Goal: Use online tool/utility: Use online tool/utility

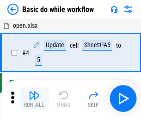
click at [34, 98] on img "button" at bounding box center [34, 95] width 11 height 11
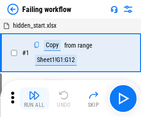
click at [34, 98] on img "button" at bounding box center [34, 95] width 11 height 11
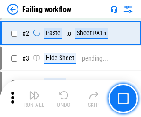
scroll to position [196, 0]
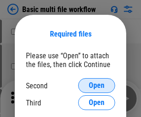
click at [97, 86] on span "Open" at bounding box center [97, 85] width 16 height 7
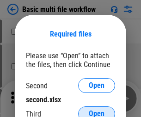
click at [97, 110] on span "Open" at bounding box center [97, 113] width 16 height 7
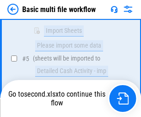
scroll to position [387, 0]
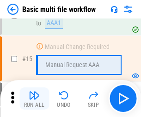
click at [34, 98] on img "button" at bounding box center [34, 95] width 11 height 11
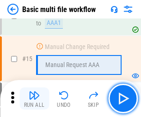
scroll to position [616, 0]
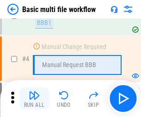
click at [34, 98] on img "button" at bounding box center [34, 95] width 11 height 11
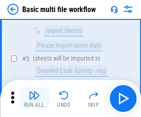
click at [34, 98] on img "button" at bounding box center [34, 95] width 11 height 11
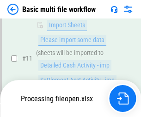
scroll to position [433, 0]
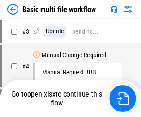
scroll to position [37, 0]
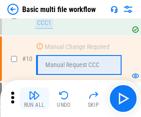
click at [34, 98] on img "button" at bounding box center [34, 95] width 11 height 11
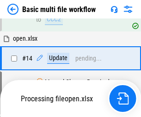
scroll to position [484, 0]
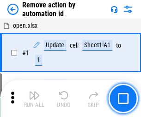
scroll to position [34, 0]
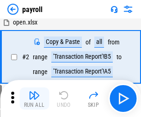
click at [34, 98] on img "button" at bounding box center [34, 95] width 11 height 11
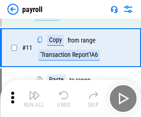
scroll to position [67, 0]
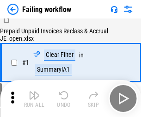
click at [34, 98] on img "button" at bounding box center [34, 95] width 11 height 11
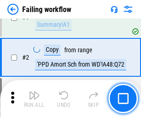
scroll to position [149, 0]
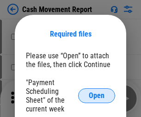
click at [97, 96] on span "Open" at bounding box center [97, 95] width 16 height 7
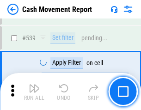
scroll to position [4105, 0]
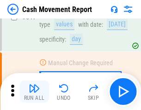
click at [34, 92] on img "button" at bounding box center [34, 88] width 11 height 11
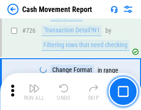
scroll to position [4825, 0]
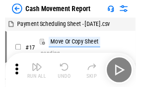
scroll to position [17, 0]
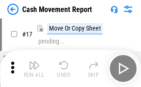
click at [34, 68] on img "button" at bounding box center [34, 65] width 11 height 11
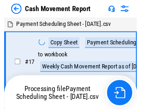
scroll to position [5, 0]
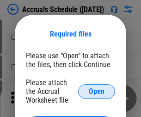
click at [97, 91] on span "Open" at bounding box center [97, 91] width 16 height 7
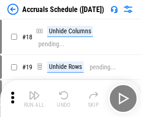
scroll to position [89, 0]
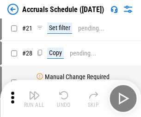
click at [34, 98] on img "button" at bounding box center [34, 95] width 11 height 11
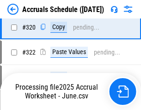
scroll to position [1720, 0]
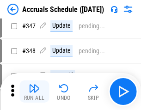
click at [34, 92] on img "button" at bounding box center [34, 88] width 11 height 11
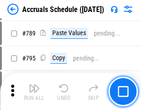
scroll to position [3885, 0]
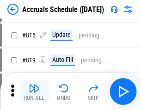
click at [34, 92] on img "button" at bounding box center [34, 88] width 11 height 11
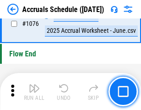
scroll to position [5539, 0]
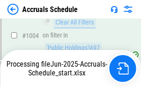
scroll to position [5309, 0]
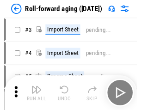
scroll to position [1, 0]
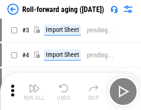
click at [34, 92] on img "button" at bounding box center [34, 88] width 11 height 11
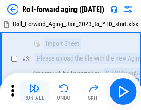
click at [34, 92] on img "button" at bounding box center [34, 88] width 11 height 11
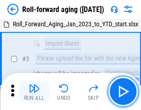
scroll to position [60, 0]
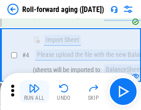
click at [34, 92] on img "button" at bounding box center [34, 88] width 11 height 11
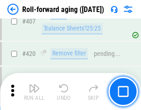
scroll to position [3207, 0]
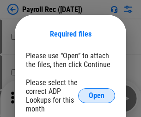
click at [97, 96] on span "Open" at bounding box center [97, 95] width 16 height 7
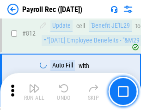
scroll to position [5876, 0]
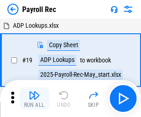
click at [34, 98] on img "button" at bounding box center [34, 95] width 11 height 11
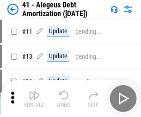
click at [34, 98] on img "button" at bounding box center [34, 95] width 11 height 11
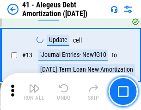
scroll to position [114, 0]
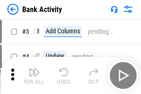
click at [34, 75] on img "button" at bounding box center [34, 72] width 11 height 11
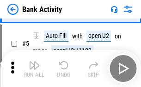
scroll to position [49, 0]
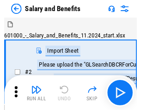
scroll to position [12, 0]
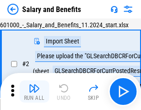
click at [34, 92] on img "button" at bounding box center [34, 88] width 11 height 11
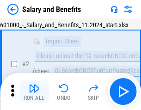
click at [34, 92] on img "button" at bounding box center [34, 88] width 11 height 11
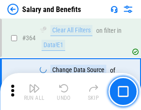
scroll to position [4355, 0]
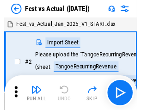
scroll to position [12, 0]
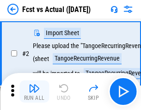
click at [34, 92] on img "button" at bounding box center [34, 88] width 11 height 11
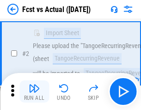
click at [34, 92] on img "button" at bounding box center [34, 88] width 11 height 11
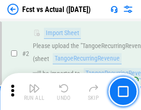
scroll to position [86, 0]
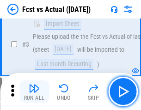
click at [34, 92] on img "button" at bounding box center [34, 88] width 11 height 11
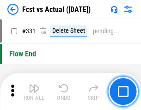
scroll to position [4427, 0]
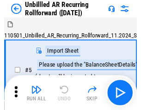
scroll to position [20, 0]
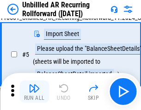
click at [34, 92] on img "button" at bounding box center [34, 88] width 11 height 11
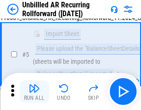
click at [34, 92] on img "button" at bounding box center [34, 88] width 11 height 11
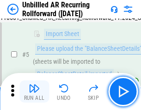
scroll to position [87, 0]
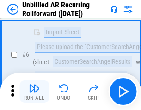
click at [34, 92] on img "button" at bounding box center [34, 88] width 11 height 11
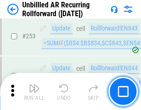
scroll to position [3141, 0]
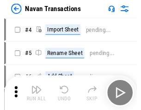
scroll to position [15, 0]
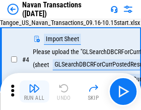
click at [34, 92] on img "button" at bounding box center [34, 88] width 11 height 11
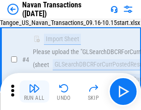
click at [34, 92] on img "button" at bounding box center [34, 88] width 11 height 11
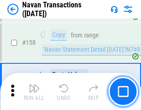
scroll to position [2998, 0]
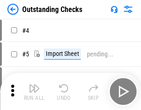
click at [34, 92] on img "button" at bounding box center [34, 88] width 11 height 11
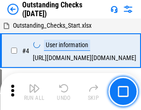
scroll to position [39, 0]
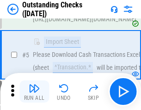
click at [34, 92] on img "button" at bounding box center [34, 88] width 11 height 11
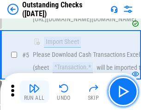
scroll to position [97, 0]
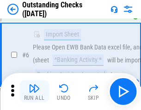
click at [34, 92] on img "button" at bounding box center [34, 88] width 11 height 11
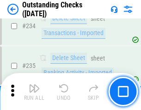
scroll to position [2808, 0]
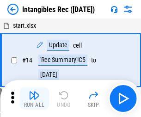
click at [34, 98] on img "button" at bounding box center [34, 95] width 11 height 11
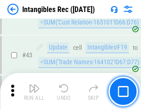
scroll to position [360, 0]
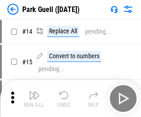
click at [34, 92] on img "button" at bounding box center [34, 95] width 11 height 11
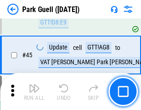
scroll to position [1157, 0]
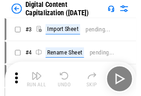
scroll to position [27, 0]
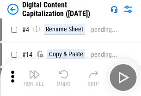
click at [34, 78] on img "button" at bounding box center [34, 74] width 11 height 11
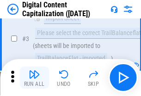
click at [34, 78] on img "button" at bounding box center [34, 74] width 11 height 11
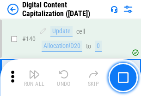
scroll to position [981, 0]
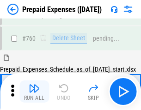
click at [34, 92] on img "button" at bounding box center [34, 88] width 11 height 11
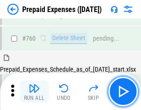
scroll to position [2563, 0]
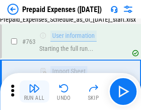
click at [34, 92] on img "button" at bounding box center [34, 88] width 11 height 11
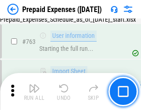
scroll to position [2618, 0]
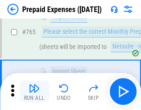
click at [34, 92] on img "button" at bounding box center [34, 88] width 11 height 11
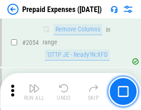
scroll to position [9667, 0]
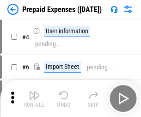
click at [34, 98] on img "button" at bounding box center [34, 95] width 11 height 11
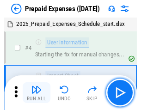
scroll to position [41, 0]
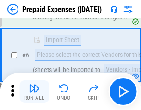
click at [34, 92] on img "button" at bounding box center [34, 88] width 11 height 11
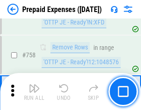
scroll to position [3295, 0]
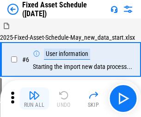
click at [34, 98] on img "button" at bounding box center [34, 95] width 11 height 11
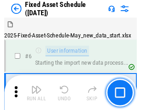
scroll to position [50, 0]
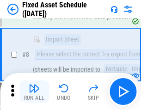
click at [34, 92] on img "button" at bounding box center [34, 88] width 11 height 11
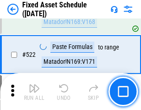
scroll to position [3214, 0]
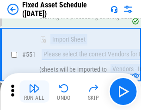
click at [34, 92] on img "button" at bounding box center [34, 88] width 11 height 11
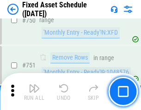
scroll to position [4509, 0]
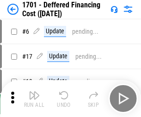
click at [34, 98] on img "button" at bounding box center [34, 95] width 11 height 11
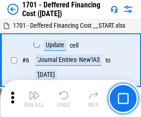
scroll to position [111, 0]
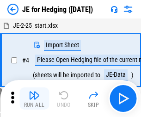
click at [34, 92] on img "button" at bounding box center [34, 95] width 11 height 11
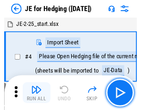
scroll to position [1, 0]
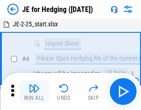
click at [34, 92] on img "button" at bounding box center [34, 88] width 11 height 11
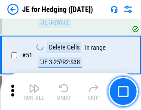
scroll to position [599, 0]
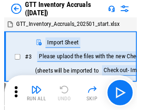
scroll to position [1, 0]
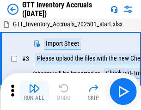
click at [34, 92] on img "button" at bounding box center [34, 88] width 11 height 11
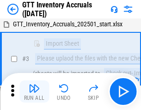
click at [34, 92] on img "button" at bounding box center [34, 88] width 11 height 11
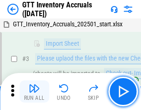
scroll to position [60, 0]
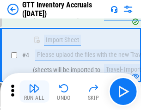
click at [34, 92] on img "button" at bounding box center [34, 88] width 11 height 11
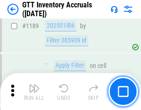
scroll to position [7552, 0]
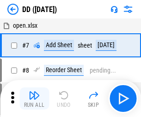
click at [34, 98] on img "button" at bounding box center [34, 95] width 11 height 11
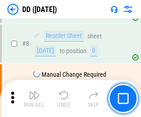
scroll to position [89, 0]
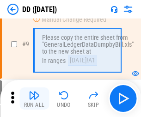
click at [34, 98] on img "button" at bounding box center [34, 95] width 11 height 11
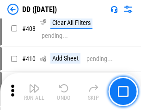
scroll to position [4138, 0]
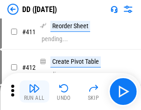
click at [34, 92] on img "button" at bounding box center [34, 88] width 11 height 11
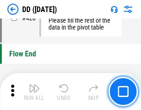
scroll to position [4426, 0]
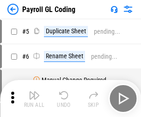
click at [34, 98] on img "button" at bounding box center [34, 95] width 11 height 11
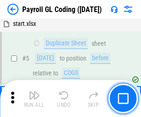
scroll to position [111, 0]
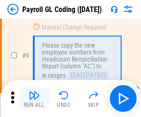
click at [34, 98] on img "button" at bounding box center [34, 95] width 11 height 11
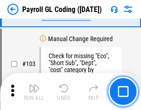
scroll to position [2170, 0]
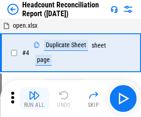
click at [34, 98] on img "button" at bounding box center [34, 95] width 11 height 11
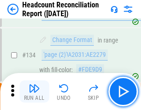
scroll to position [1112, 0]
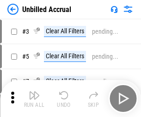
click at [34, 98] on img "button" at bounding box center [34, 95] width 11 height 11
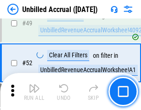
scroll to position [839, 0]
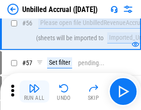
click at [34, 92] on img "button" at bounding box center [34, 88] width 11 height 11
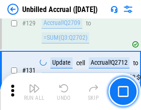
scroll to position [2755, 0]
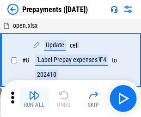
click at [34, 98] on img "button" at bounding box center [34, 95] width 11 height 11
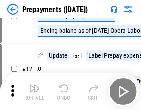
scroll to position [58, 0]
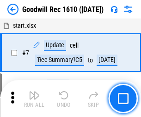
scroll to position [158, 0]
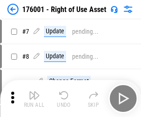
click at [34, 98] on img "button" at bounding box center [34, 95] width 11 height 11
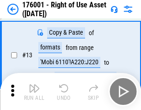
scroll to position [60, 0]
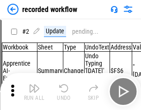
click at [34, 92] on img "button" at bounding box center [34, 88] width 11 height 11
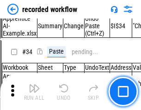
scroll to position [2891, 0]
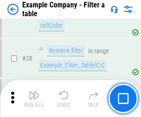
scroll to position [846, 0]
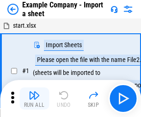
click at [34, 92] on img "button" at bounding box center [34, 95] width 11 height 11
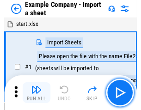
scroll to position [14, 0]
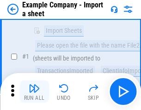
click at [34, 92] on img "button" at bounding box center [34, 88] width 11 height 11
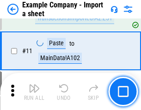
scroll to position [204, 0]
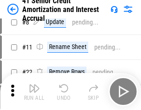
click at [34, 92] on img "button" at bounding box center [34, 88] width 11 height 11
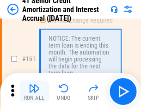
click at [34, 92] on img "button" at bounding box center [34, 88] width 11 height 11
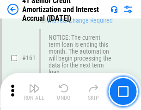
scroll to position [989, 0]
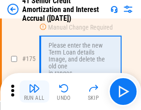
click at [34, 92] on img "button" at bounding box center [34, 88] width 11 height 11
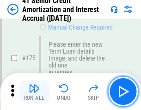
scroll to position [1083, 0]
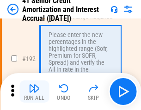
click at [34, 92] on img "button" at bounding box center [34, 88] width 11 height 11
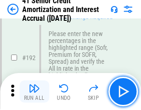
scroll to position [1180, 0]
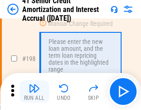
click at [34, 92] on img "button" at bounding box center [34, 88] width 11 height 11
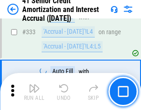
scroll to position [2363, 0]
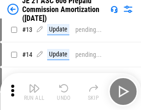
click at [34, 92] on img "button" at bounding box center [34, 88] width 11 height 11
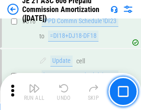
scroll to position [1727, 0]
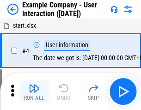
click at [34, 92] on img "button" at bounding box center [34, 88] width 11 height 11
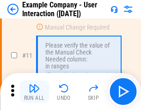
click at [34, 92] on img "button" at bounding box center [34, 88] width 11 height 11
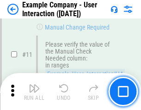
scroll to position [200, 0]
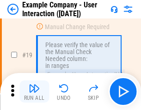
click at [34, 92] on img "button" at bounding box center [34, 88] width 11 height 11
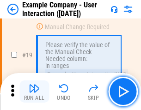
click at [34, 92] on img "button" at bounding box center [34, 88] width 11 height 11
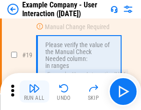
click at [34, 92] on img "button" at bounding box center [34, 88] width 11 height 11
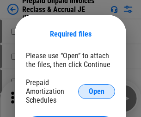
click at [97, 91] on span "Open" at bounding box center [97, 91] width 16 height 7
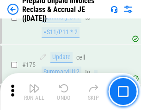
scroll to position [1249, 0]
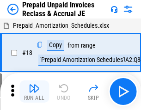
click at [34, 92] on img "button" at bounding box center [34, 88] width 11 height 11
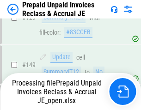
scroll to position [1249, 0]
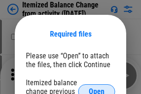
click at [97, 88] on span "Open" at bounding box center [97, 91] width 16 height 7
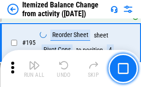
scroll to position [1780, 0]
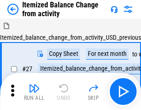
scroll to position [14, 0]
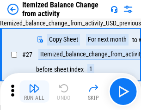
click at [34, 92] on img "button" at bounding box center [34, 88] width 11 height 11
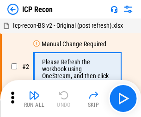
scroll to position [4, 0]
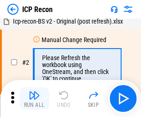
click at [34, 98] on img "button" at bounding box center [34, 95] width 11 height 11
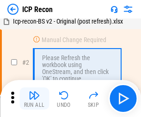
click at [34, 98] on img "button" at bounding box center [34, 95] width 11 height 11
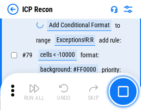
scroll to position [906, 0]
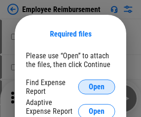
click at [97, 87] on span "Open" at bounding box center [97, 86] width 16 height 7
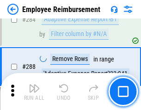
scroll to position [2514, 0]
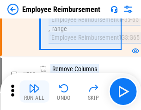
click at [34, 92] on img "button" at bounding box center [34, 88] width 11 height 11
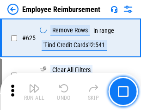
scroll to position [5537, 0]
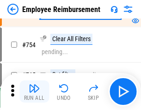
click at [34, 92] on img "button" at bounding box center [34, 88] width 11 height 11
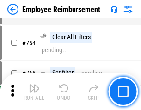
scroll to position [6488, 0]
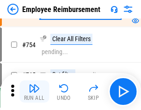
click at [34, 92] on img "button" at bounding box center [34, 88] width 11 height 11
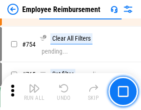
click at [34, 92] on img "button" at bounding box center [34, 88] width 11 height 11
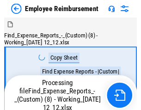
scroll to position [31, 0]
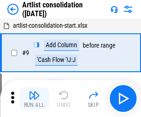
click at [34, 98] on img "button" at bounding box center [34, 95] width 11 height 11
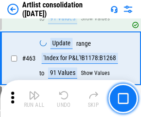
scroll to position [4050, 0]
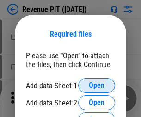
click at [97, 86] on span "Open" at bounding box center [97, 85] width 16 height 7
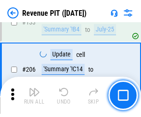
scroll to position [940, 0]
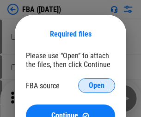
click at [97, 86] on span "Open" at bounding box center [97, 85] width 16 height 7
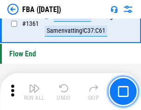
scroll to position [9932, 0]
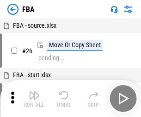
scroll to position [9, 0]
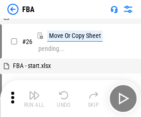
click at [34, 98] on img "button" at bounding box center [34, 95] width 11 height 11
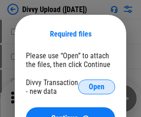
click at [97, 87] on span "Open" at bounding box center [97, 86] width 16 height 7
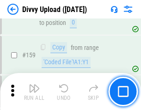
scroll to position [958, 0]
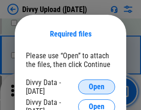
click at [97, 87] on span "Open" at bounding box center [97, 86] width 16 height 7
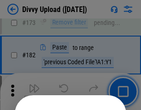
scroll to position [1038, 0]
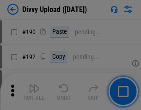
scroll to position [1167, 0]
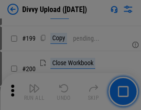
scroll to position [1345, 0]
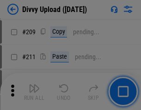
scroll to position [1571, 0]
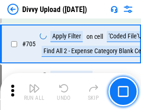
scroll to position [6327, 0]
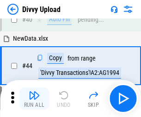
click at [34, 98] on img "button" at bounding box center [34, 95] width 11 height 11
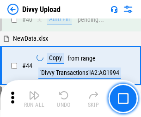
scroll to position [102, 0]
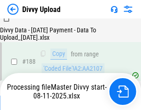
scroll to position [1089, 0]
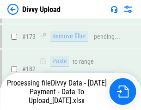
scroll to position [1035, 0]
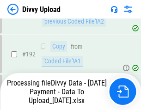
scroll to position [1239, 0]
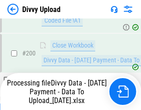
scroll to position [1450, 0]
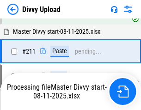
scroll to position [1787, 0]
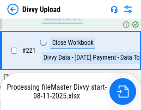
scroll to position [2055, 0]
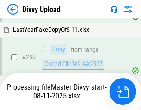
scroll to position [2295, 0]
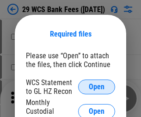
click at [97, 87] on span "Open" at bounding box center [97, 86] width 16 height 7
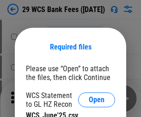
scroll to position [13, 0]
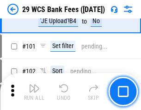
scroll to position [901, 0]
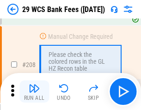
click at [34, 92] on img "button" at bounding box center [34, 88] width 11 height 11
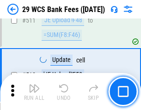
scroll to position [4653, 0]
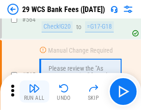
click at [34, 92] on img "button" at bounding box center [34, 88] width 11 height 11
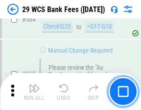
scroll to position [5002, 0]
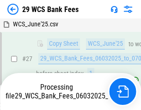
scroll to position [185, 0]
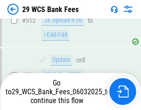
scroll to position [4937, 0]
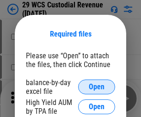
click at [97, 87] on span "Open" at bounding box center [97, 86] width 16 height 7
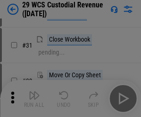
scroll to position [198, 0]
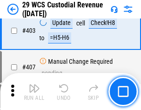
scroll to position [4284, 0]
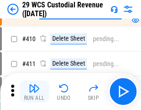
click at [34, 92] on img "button" at bounding box center [34, 88] width 11 height 11
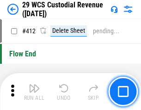
scroll to position [4417, 0]
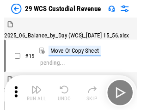
scroll to position [22, 0]
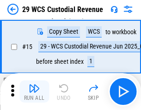
click at [34, 92] on img "button" at bounding box center [34, 88] width 11 height 11
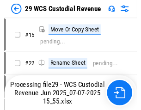
scroll to position [17, 0]
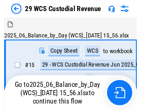
scroll to position [17, 0]
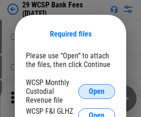
click at [97, 91] on span "Open" at bounding box center [97, 91] width 16 height 7
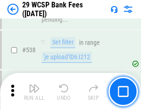
scroll to position [3553, 0]
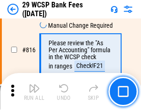
click at [34, 92] on img "button" at bounding box center [34, 88] width 11 height 11
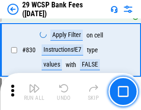
scroll to position [5868, 0]
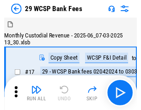
scroll to position [22, 0]
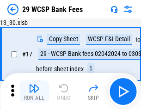
click at [34, 92] on img "button" at bounding box center [34, 88] width 11 height 11
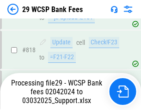
scroll to position [5687, 0]
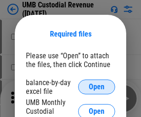
click at [97, 87] on span "Open" at bounding box center [97, 86] width 16 height 7
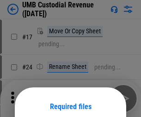
scroll to position [73, 0]
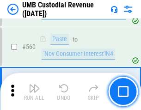
scroll to position [4238, 0]
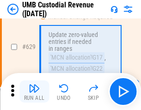
click at [34, 92] on img "button" at bounding box center [34, 88] width 11 height 11
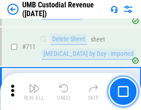
scroll to position [5630, 0]
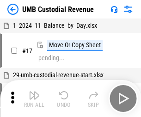
scroll to position [7, 0]
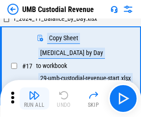
click at [34, 98] on img "button" at bounding box center [34, 95] width 11 height 11
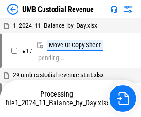
scroll to position [7, 0]
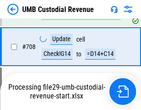
scroll to position [5569, 0]
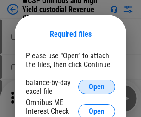
click at [97, 87] on span "Open" at bounding box center [97, 86] width 16 height 7
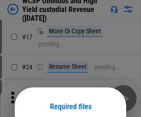
scroll to position [73, 0]
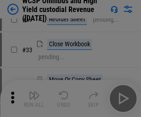
scroll to position [211, 0]
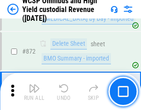
scroll to position [7827, 0]
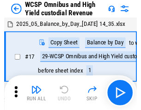
scroll to position [5, 0]
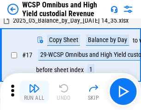
click at [34, 92] on img "button" at bounding box center [34, 88] width 11 height 11
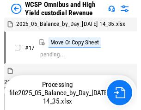
scroll to position [5, 0]
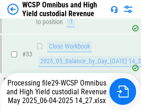
scroll to position [411, 0]
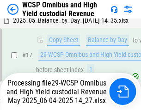
scroll to position [192, 0]
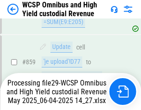
scroll to position [7806, 0]
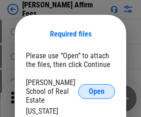
click at [97, 88] on span "Open" at bounding box center [97, 91] width 16 height 7
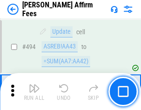
scroll to position [2515, 0]
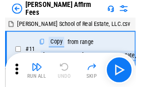
scroll to position [9, 0]
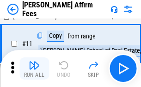
click at [34, 68] on img "button" at bounding box center [34, 65] width 11 height 11
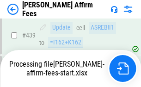
scroll to position [2425, 0]
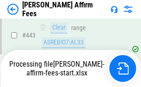
scroll to position [2425, 0]
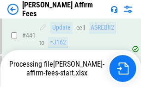
scroll to position [2425, 0]
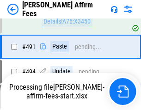
scroll to position [2515, 0]
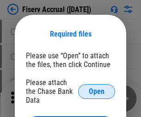
click at [97, 88] on span "Open" at bounding box center [97, 91] width 16 height 7
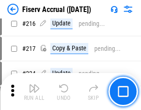
scroll to position [2502, 0]
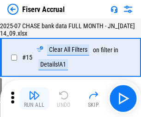
click at [34, 98] on img "button" at bounding box center [34, 95] width 11 height 11
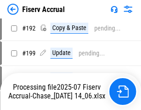
scroll to position [2492, 0]
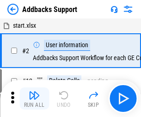
click at [34, 92] on img "button" at bounding box center [34, 95] width 11 height 11
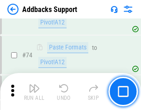
scroll to position [673, 0]
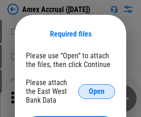
click at [97, 91] on span "Open" at bounding box center [97, 91] width 16 height 7
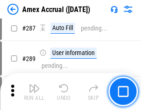
scroll to position [2652, 0]
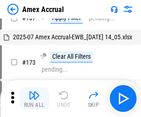
click at [34, 98] on img "button" at bounding box center [34, 95] width 11 height 11
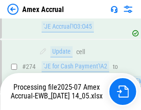
scroll to position [2756, 0]
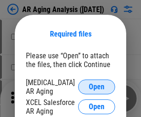
click at [97, 86] on span "Open" at bounding box center [97, 86] width 16 height 7
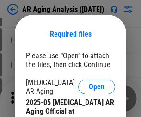
scroll to position [278, 0]
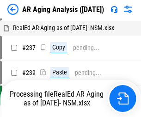
scroll to position [9, 0]
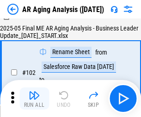
click at [34, 98] on img "button" at bounding box center [34, 95] width 11 height 11
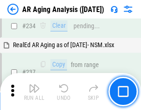
scroll to position [1434, 0]
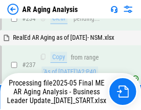
scroll to position [1423, 0]
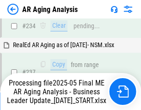
scroll to position [1423, 0]
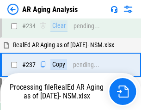
scroll to position [1423, 0]
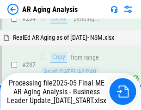
scroll to position [1423, 0]
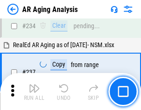
scroll to position [1423, 0]
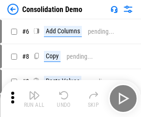
click at [34, 98] on img "button" at bounding box center [34, 95] width 11 height 11
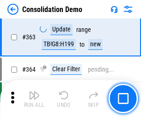
scroll to position [3100, 0]
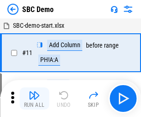
click at [34, 98] on img "button" at bounding box center [34, 95] width 11 height 11
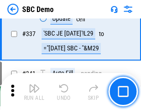
scroll to position [2433, 0]
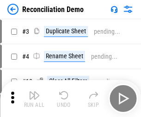
click at [34, 98] on img "button" at bounding box center [34, 95] width 11 height 11
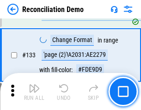
scroll to position [1098, 0]
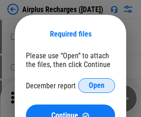
click at [97, 86] on span "Open" at bounding box center [97, 85] width 16 height 7
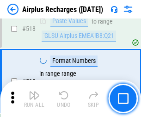
scroll to position [3980, 0]
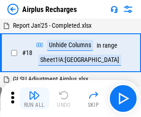
click at [34, 98] on img "button" at bounding box center [34, 95] width 11 height 11
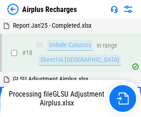
scroll to position [41, 0]
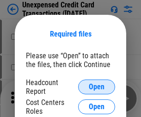
click at [97, 87] on span "Open" at bounding box center [97, 86] width 16 height 7
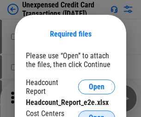
click at [97, 114] on span "Open" at bounding box center [97, 117] width 16 height 7
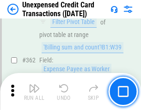
scroll to position [2378, 0]
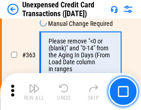
click at [34, 92] on img "button" at bounding box center [34, 88] width 11 height 11
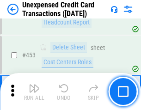
scroll to position [3154, 0]
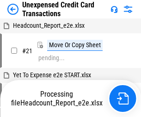
scroll to position [14, 0]
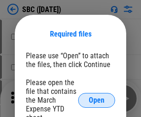
click at [97, 100] on span "Open" at bounding box center [97, 100] width 16 height 7
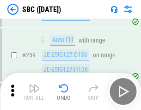
scroll to position [1807, 0]
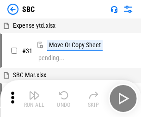
scroll to position [9, 0]
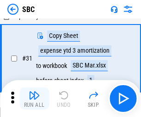
click at [34, 98] on img "button" at bounding box center [34, 95] width 11 height 11
